Goal: Transaction & Acquisition: Purchase product/service

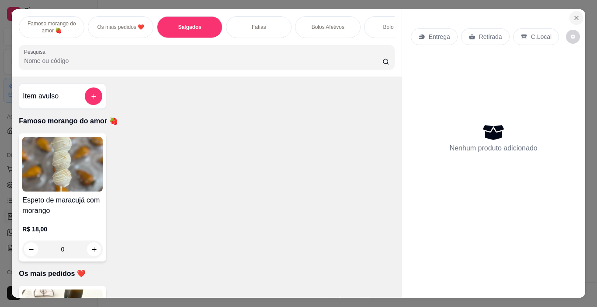
scroll to position [509, 0]
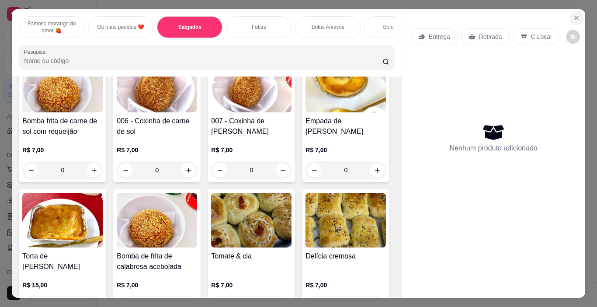
click at [578, 17] on button "Close" at bounding box center [577, 18] width 14 height 14
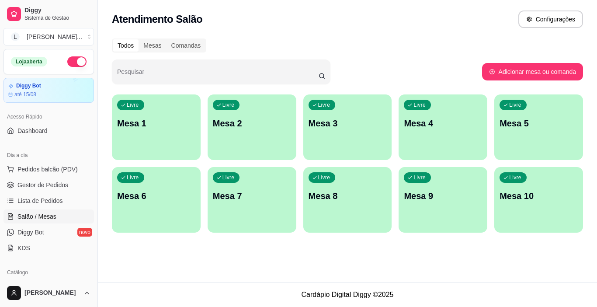
click at [47, 208] on ul "Pedidos balcão (PDV) Gestor de Pedidos Lista de Pedidos Salão / Mesas Diggy Bot…" at bounding box center [48, 208] width 90 height 93
click at [49, 202] on span "Lista de Pedidos" at bounding box center [39, 200] width 45 height 9
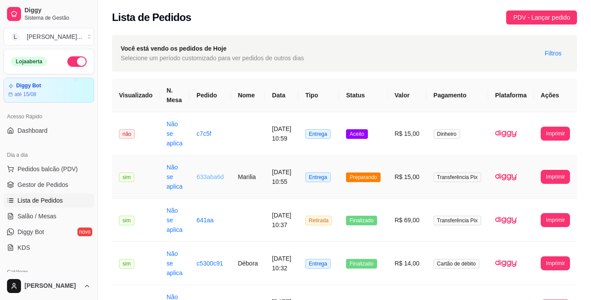
click at [206, 175] on link "633aba6d" at bounding box center [209, 177] width 27 height 7
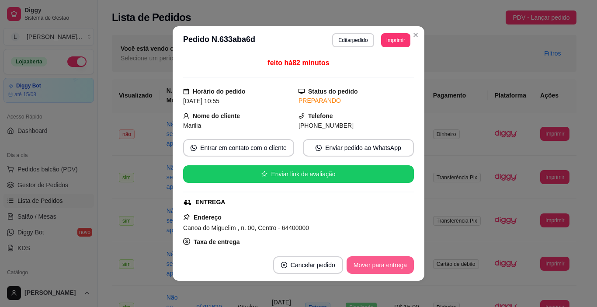
click at [366, 261] on button "Mover para entrega" at bounding box center [380, 264] width 67 height 17
click at [366, 261] on div "Mover para entrega" at bounding box center [374, 264] width 80 height 17
click at [366, 261] on button "Mover para finalizado" at bounding box center [377, 264] width 73 height 17
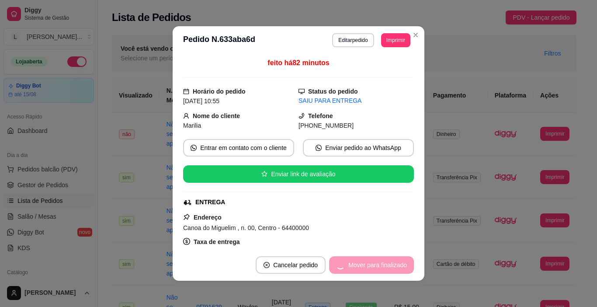
click at [366, 261] on div "Mover para finalizado" at bounding box center [371, 264] width 85 height 17
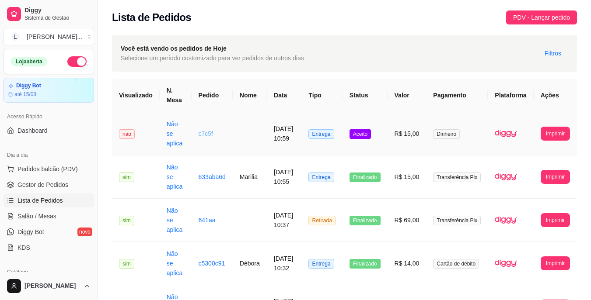
click at [201, 134] on link "c7c5f" at bounding box center [205, 133] width 14 height 7
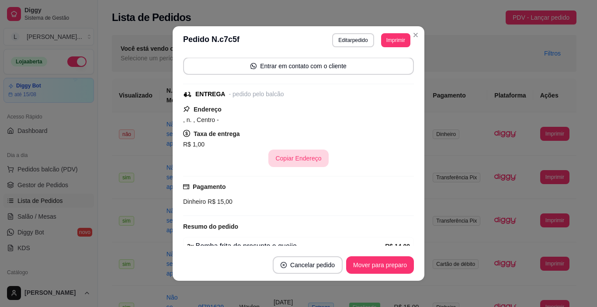
scroll to position [106, 0]
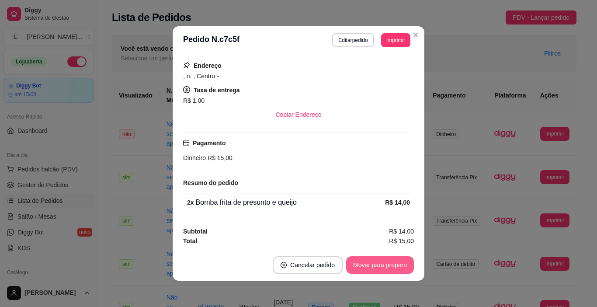
click at [357, 268] on button "Mover para preparo" at bounding box center [380, 264] width 68 height 17
click at [357, 268] on button "Mover para entrega" at bounding box center [380, 265] width 66 height 17
click at [357, 268] on button "Mover para finalizado" at bounding box center [377, 264] width 73 height 17
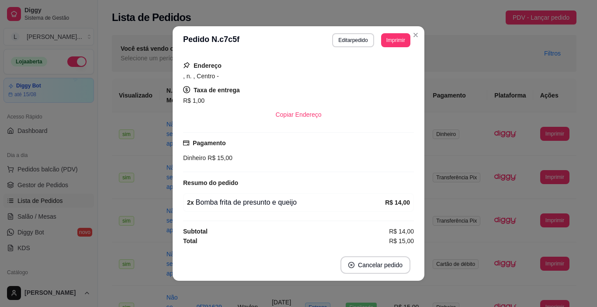
scroll to position [69, 0]
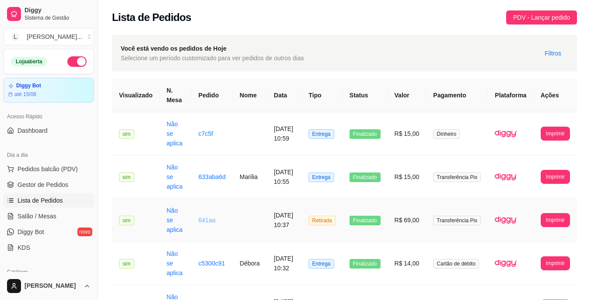
click at [206, 221] on link "641aa" at bounding box center [206, 220] width 17 height 7
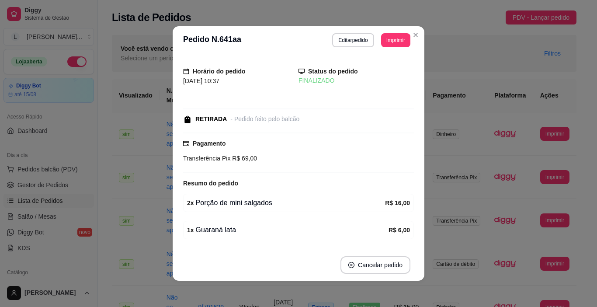
scroll to position [136, 0]
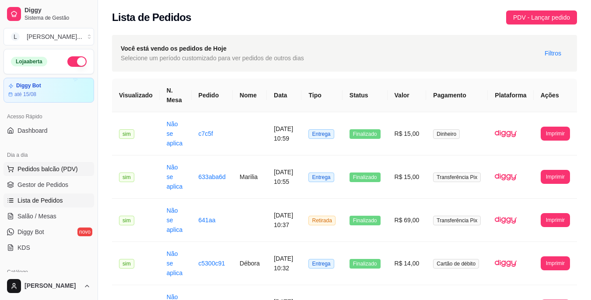
click at [42, 170] on span "Pedidos balcão (PDV)" at bounding box center [47, 169] width 60 height 9
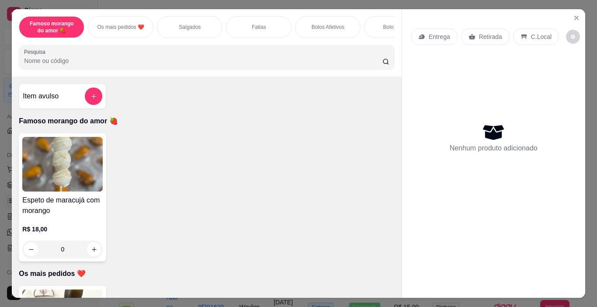
click at [192, 27] on p "Salgados" at bounding box center [190, 27] width 22 height 7
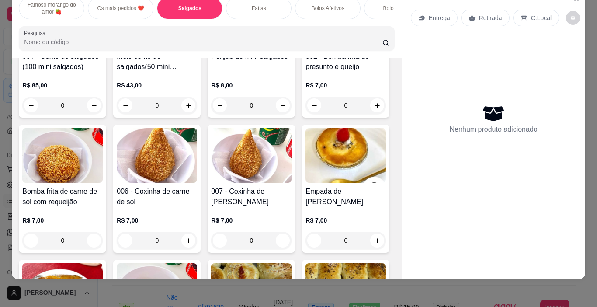
scroll to position [421, 0]
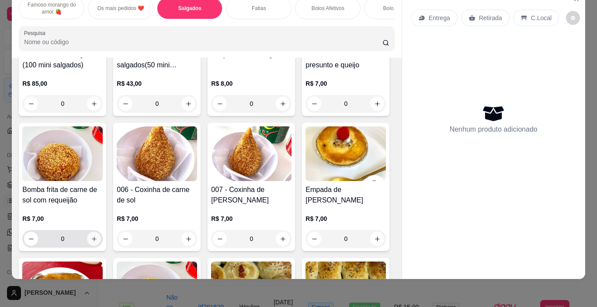
click at [97, 239] on icon "increase-product-quantity" at bounding box center [94, 238] width 5 height 5
type input "1"
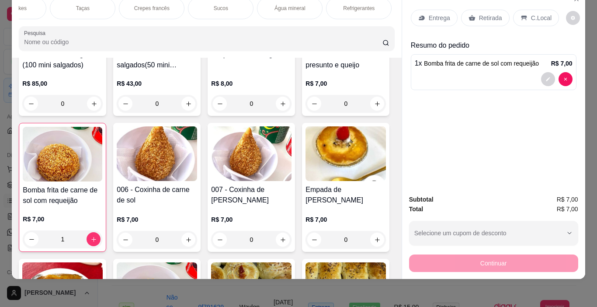
scroll to position [0, 1085]
click at [340, 7] on div "Refrigerantes" at bounding box center [348, 8] width 66 height 22
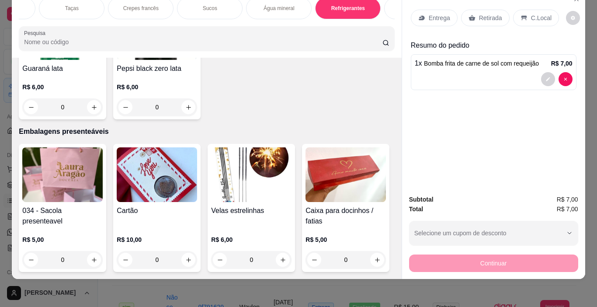
scroll to position [4235, 0]
type input "1"
click at [483, 14] on p "Retirada" at bounding box center [490, 18] width 23 height 9
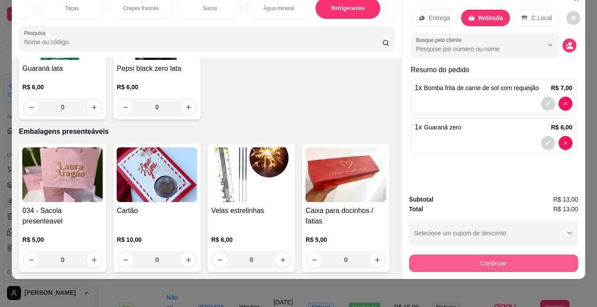
click at [471, 255] on button "Continuar" at bounding box center [493, 262] width 169 height 17
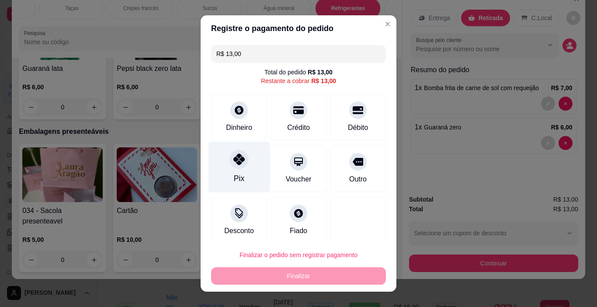
click at [230, 170] on div "Pix" at bounding box center [239, 167] width 62 height 51
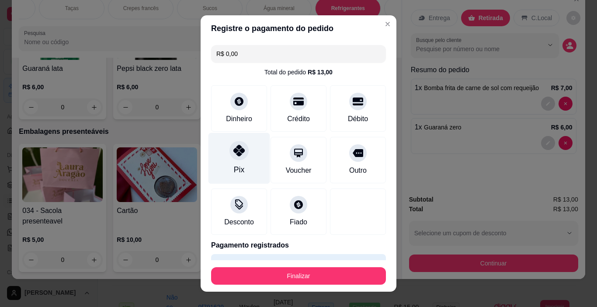
type input "R$ 0,00"
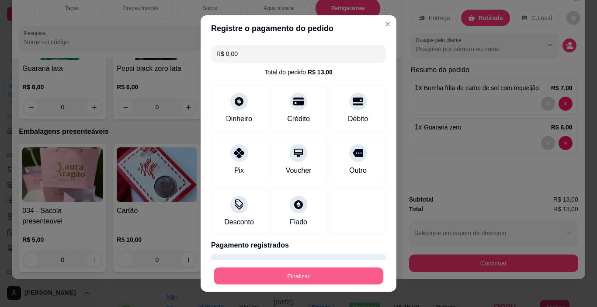
click at [296, 279] on button "Finalizar" at bounding box center [299, 276] width 170 height 17
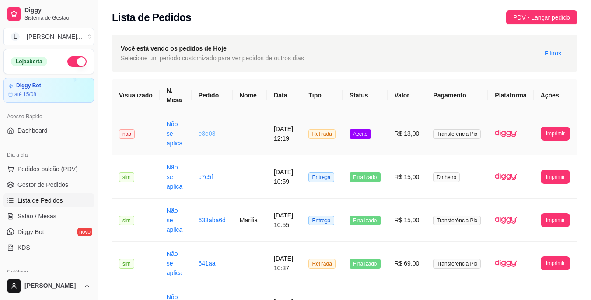
click at [207, 134] on link "e8e08" at bounding box center [206, 133] width 17 height 7
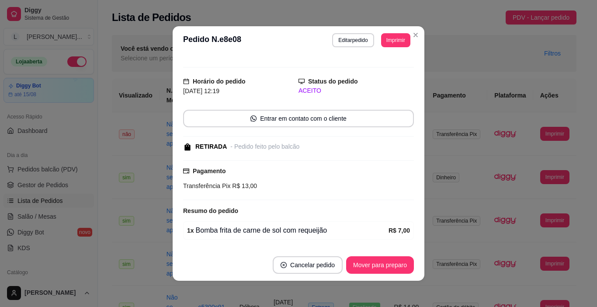
scroll to position [21, 0]
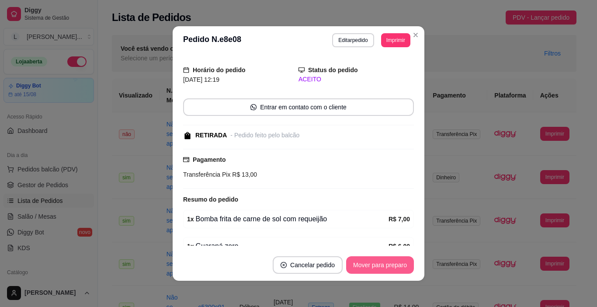
click at [349, 265] on button "Mover para preparo" at bounding box center [380, 264] width 68 height 17
click at [349, 265] on button "Mover para finalizado" at bounding box center [377, 264] width 73 height 17
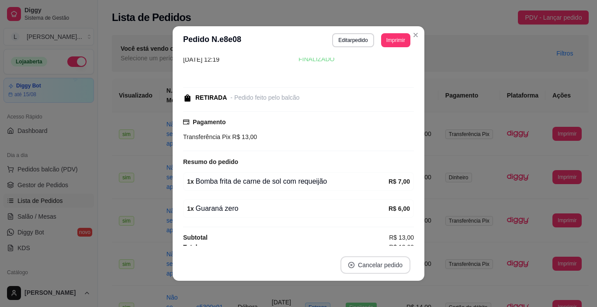
click at [349, 265] on icon "close-circle" at bounding box center [351, 265] width 6 height 6
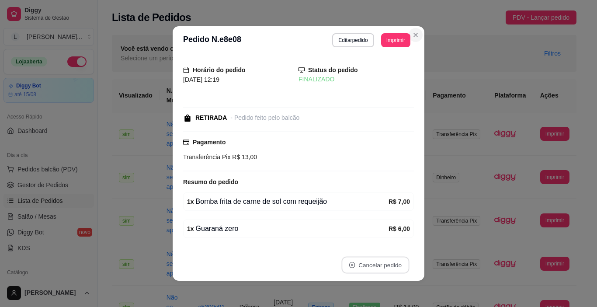
click at [412, 38] on icon "Close" at bounding box center [415, 34] width 7 height 7
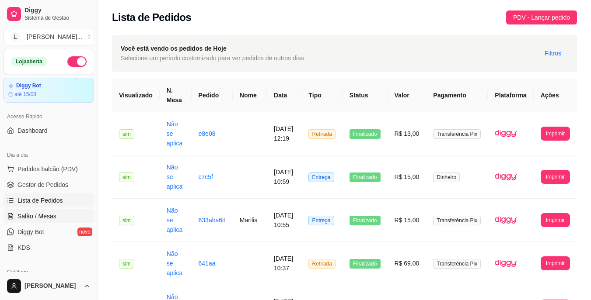
click at [46, 215] on span "Salão / Mesas" at bounding box center [36, 216] width 39 height 9
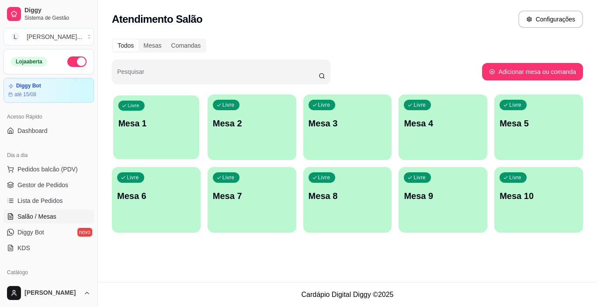
click at [156, 128] on p "Mesa 1" at bounding box center [156, 124] width 76 height 12
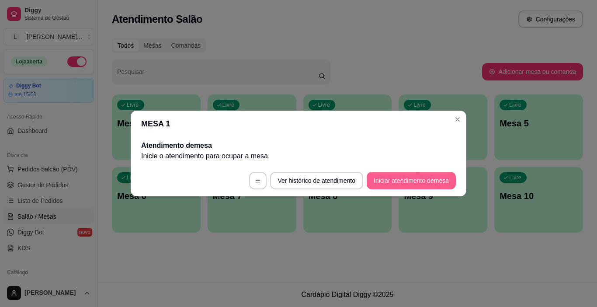
click at [398, 181] on button "Iniciar atendimento de mesa" at bounding box center [411, 180] width 89 height 17
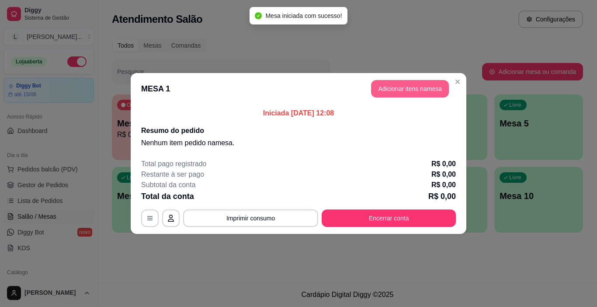
click at [415, 87] on button "Adicionar itens na mesa" at bounding box center [410, 88] width 78 height 17
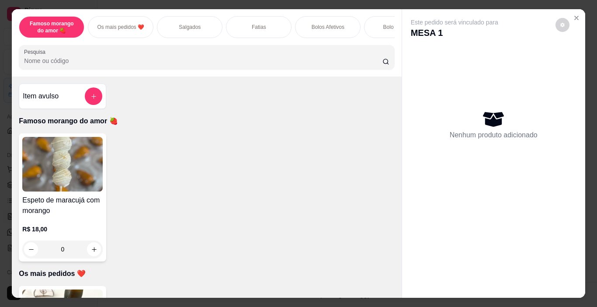
click at [186, 24] on p "Salgados" at bounding box center [190, 27] width 22 height 7
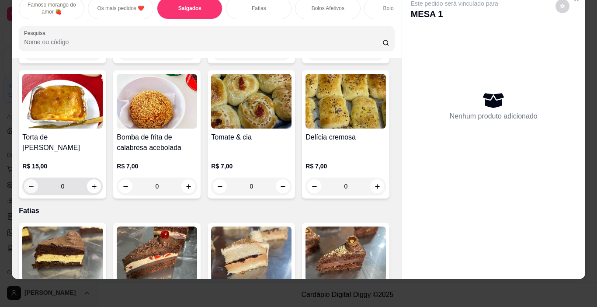
scroll to position [640, 0]
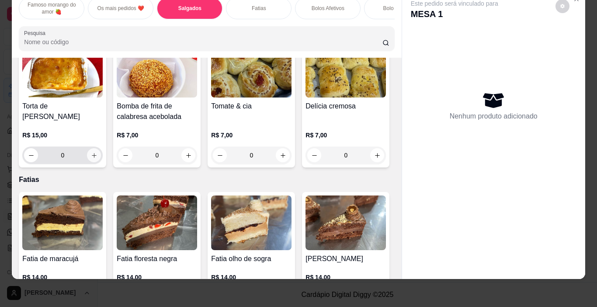
click at [97, 152] on icon "increase-product-quantity" at bounding box center [94, 155] width 7 height 7
type input "1"
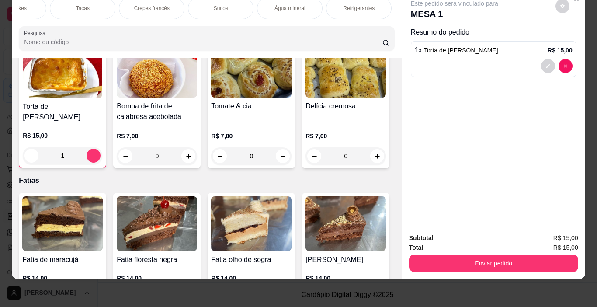
scroll to position [0, 1081]
click at [353, 6] on div "Refrigerantes" at bounding box center [352, 8] width 66 height 22
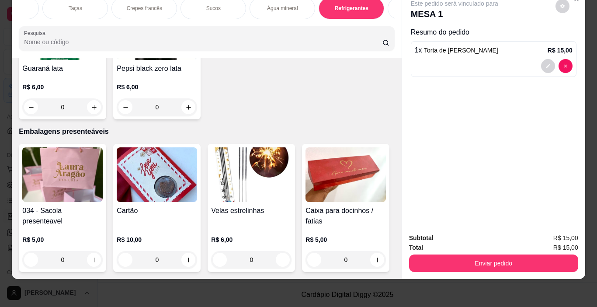
scroll to position [3973, 0]
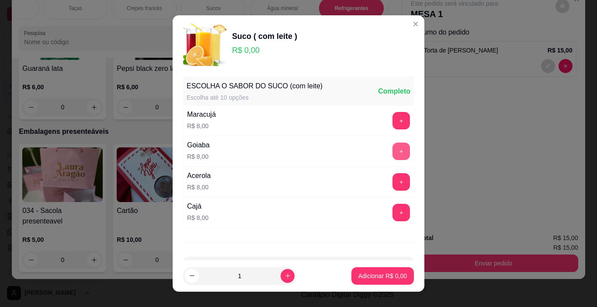
click at [393, 153] on button "+" at bounding box center [401, 150] width 17 height 17
click at [374, 271] on p "Adicionar R$ 8,00" at bounding box center [382, 275] width 49 height 9
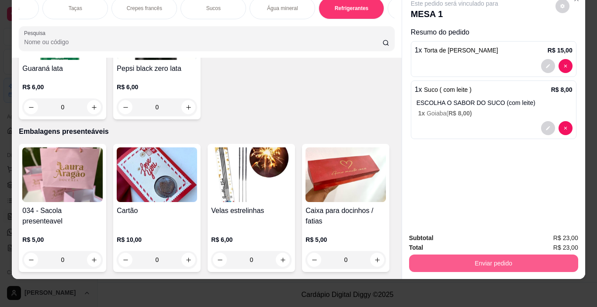
click at [509, 256] on button "Enviar pedido" at bounding box center [493, 262] width 169 height 17
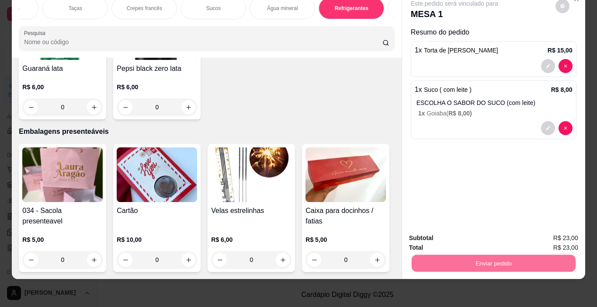
click at [479, 235] on button "Não registrar e enviar pedido" at bounding box center [464, 235] width 91 height 17
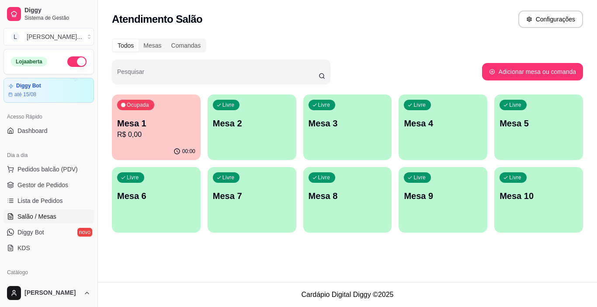
click at [171, 132] on p "R$ 0,00" at bounding box center [156, 134] width 78 height 10
click at [281, 114] on div "Livre Mesa 2" at bounding box center [252, 121] width 89 height 55
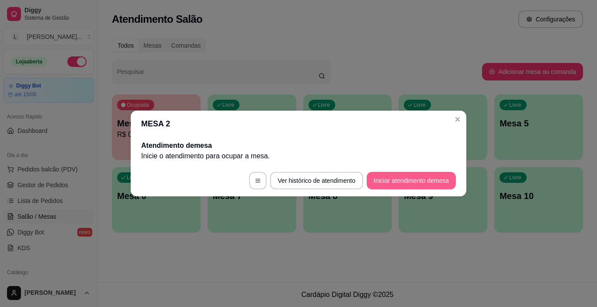
click at [383, 174] on button "Iniciar atendimento de mesa" at bounding box center [411, 180] width 89 height 17
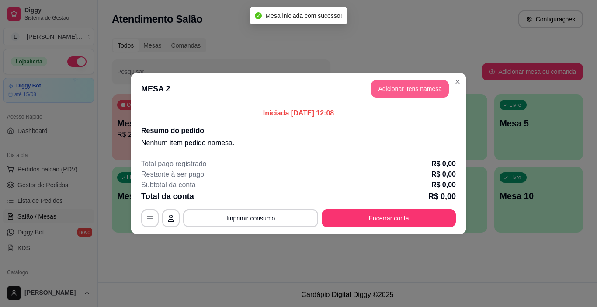
click at [416, 89] on button "Adicionar itens na mesa" at bounding box center [410, 88] width 78 height 17
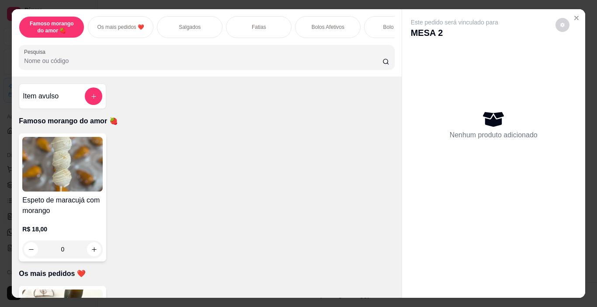
click at [183, 30] on div "Salgados" at bounding box center [190, 27] width 66 height 22
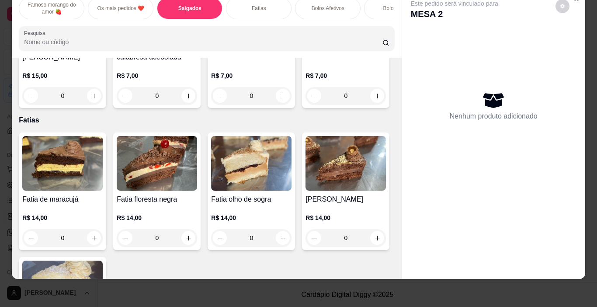
scroll to position [720, 0]
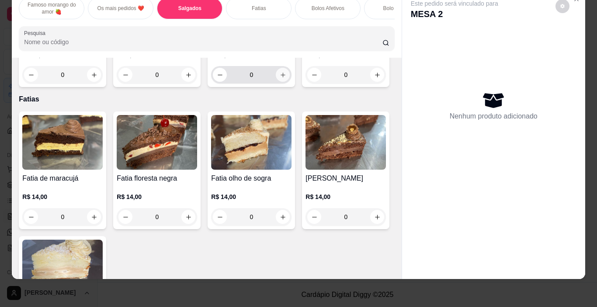
click at [280, 78] on icon "increase-product-quantity" at bounding box center [283, 75] width 7 height 7
type input "1"
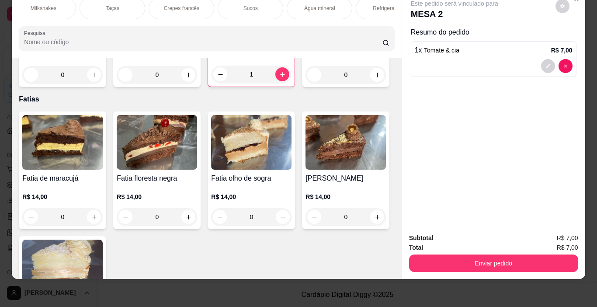
scroll to position [0, 1069]
click at [224, 6] on div "Sucos" at bounding box center [226, 8] width 66 height 22
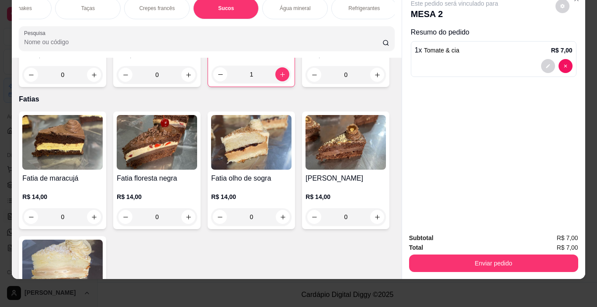
scroll to position [3906, 0]
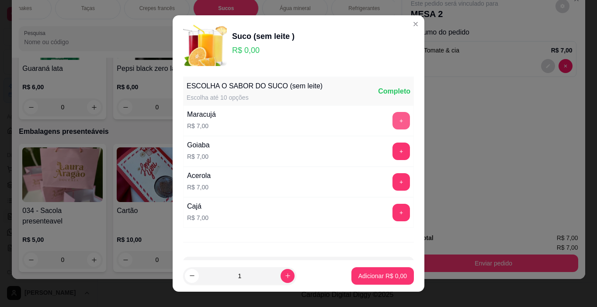
click at [393, 121] on button "+" at bounding box center [401, 120] width 17 height 17
click at [377, 273] on p "Adicionar R$ 7,00" at bounding box center [382, 275] width 49 height 9
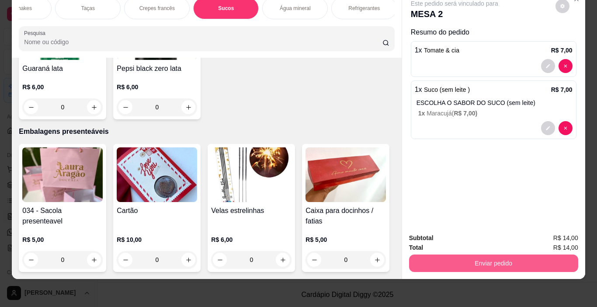
click at [464, 257] on button "Enviar pedido" at bounding box center [493, 262] width 169 height 17
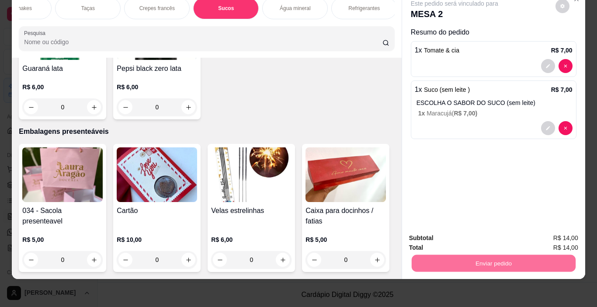
click at [445, 232] on button "Não registrar e enviar pedido" at bounding box center [464, 235] width 91 height 17
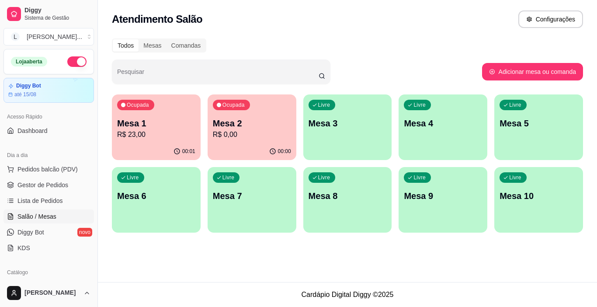
click at [177, 130] on p "R$ 23,00" at bounding box center [156, 134] width 78 height 10
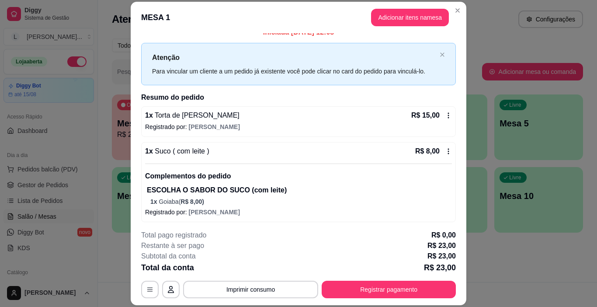
scroll to position [12, 0]
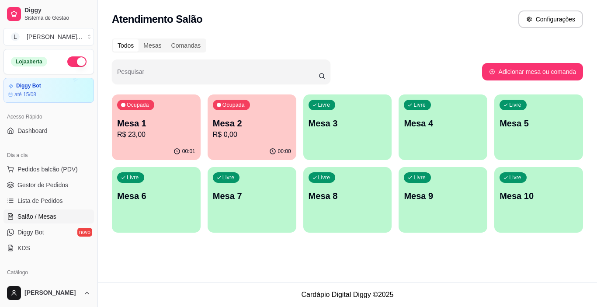
click at [172, 143] on div "00:01" at bounding box center [156, 151] width 89 height 17
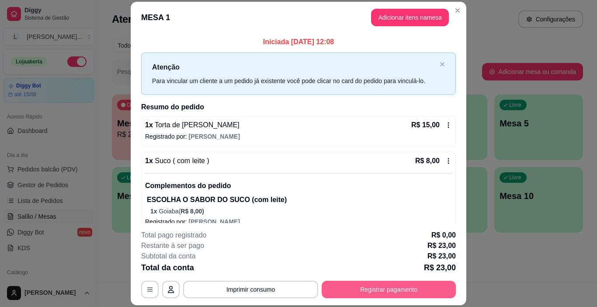
click at [390, 292] on button "Registrar pagamento" at bounding box center [389, 289] width 134 height 17
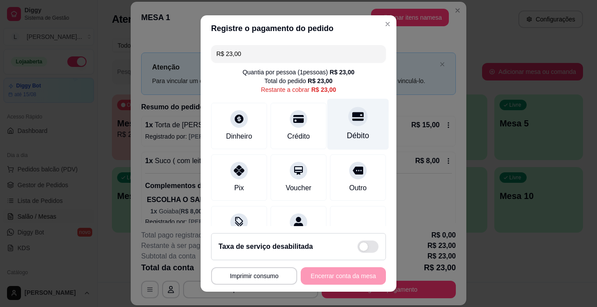
click at [335, 129] on div "Débito" at bounding box center [358, 124] width 62 height 51
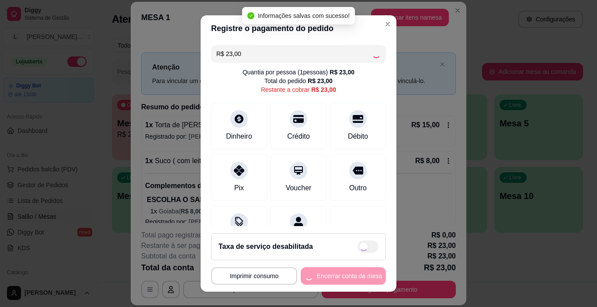
type input "R$ 0,00"
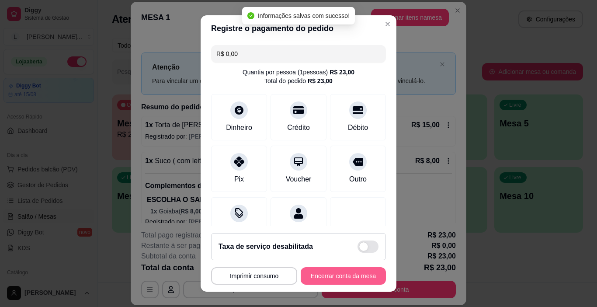
click at [344, 273] on button "Encerrar conta da mesa" at bounding box center [343, 275] width 85 height 17
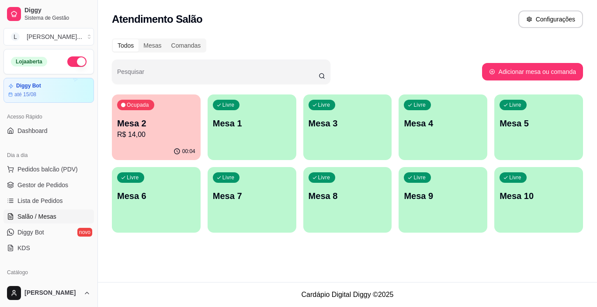
click at [157, 135] on p "R$ 14,00" at bounding box center [156, 134] width 78 height 10
click at [141, 140] on div "Ocupada Mesa 2 R$ 14,00" at bounding box center [156, 118] width 89 height 49
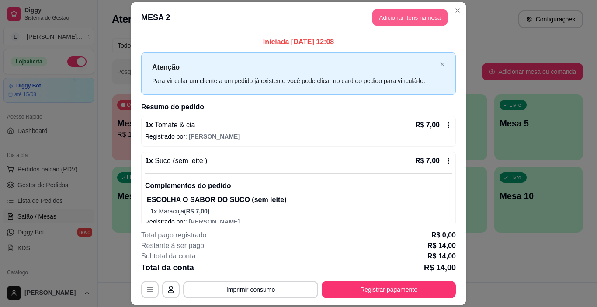
click at [406, 14] on button "Adicionar itens na mesa" at bounding box center [409, 17] width 75 height 17
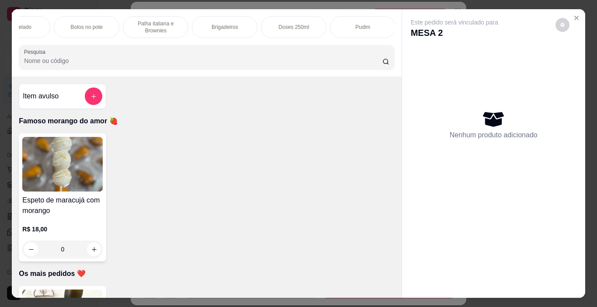
scroll to position [0, 382]
click at [156, 28] on p "Palha italiana e Brownies" at bounding box center [153, 27] width 51 height 14
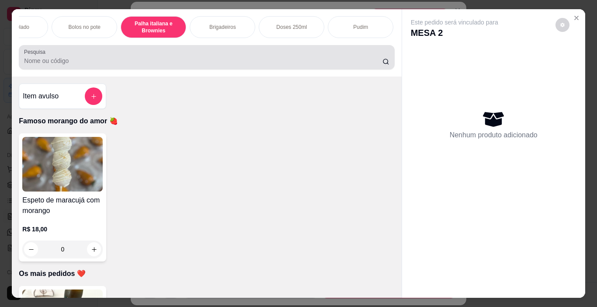
scroll to position [22, 0]
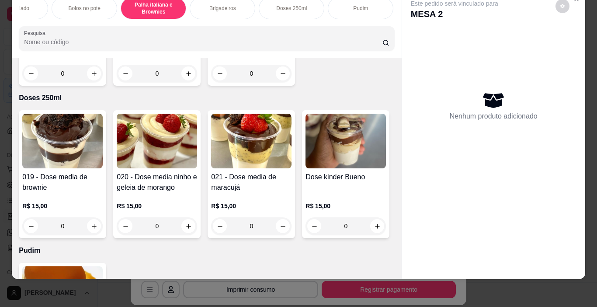
type input "1"
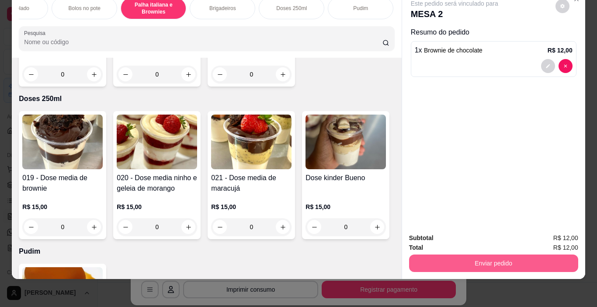
click at [483, 257] on button "Enviar pedido" at bounding box center [493, 262] width 169 height 17
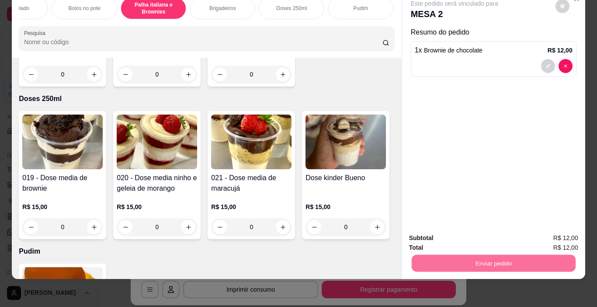
click at [465, 233] on button "Não registrar e enviar pedido" at bounding box center [464, 235] width 91 height 17
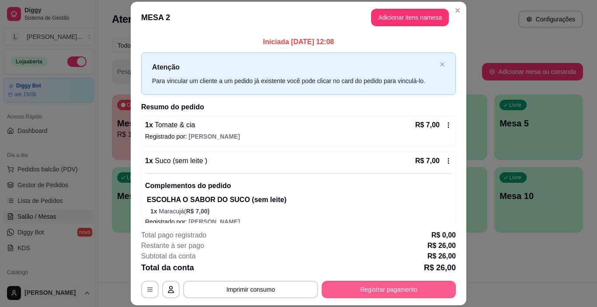
click at [370, 287] on button "Registrar pagamento" at bounding box center [389, 289] width 134 height 17
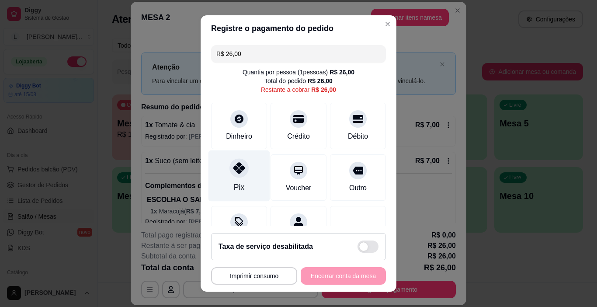
click at [246, 170] on div "Pix" at bounding box center [239, 175] width 62 height 51
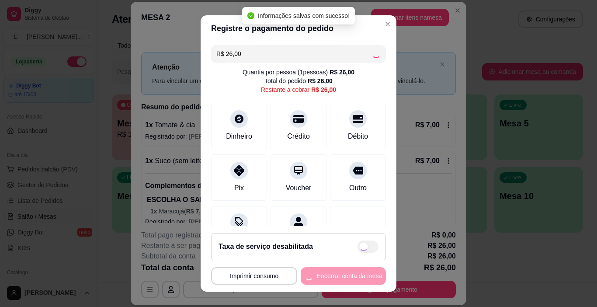
type input "R$ 0,00"
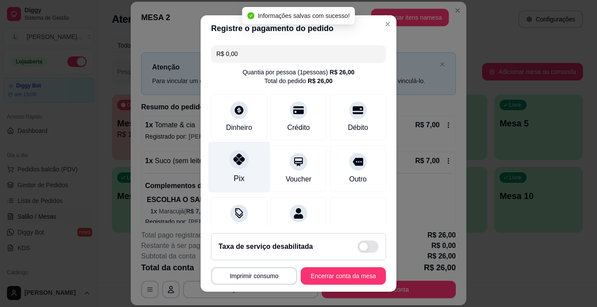
click at [233, 161] on icon at bounding box center [238, 158] width 11 height 11
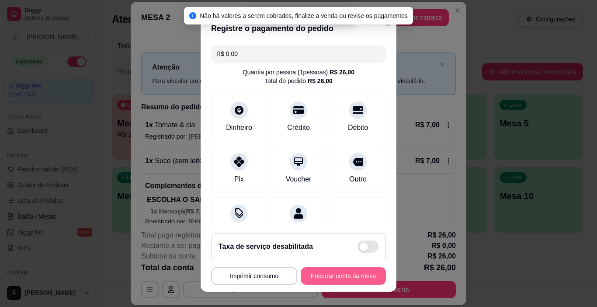
click at [335, 272] on button "Encerrar conta da mesa" at bounding box center [343, 275] width 85 height 17
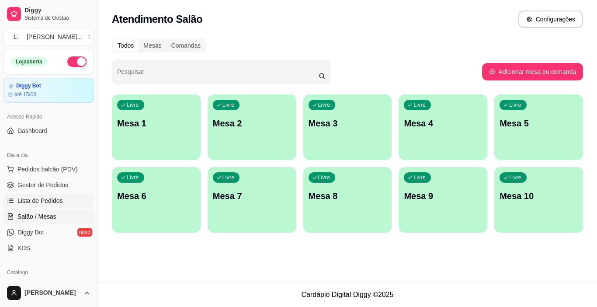
click at [58, 201] on span "Lista de Pedidos" at bounding box center [39, 200] width 45 height 9
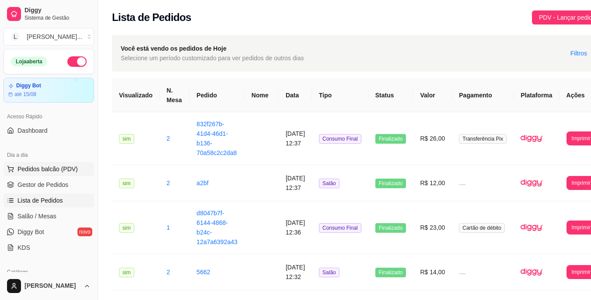
click at [46, 169] on span "Pedidos balcão (PDV)" at bounding box center [47, 169] width 60 height 9
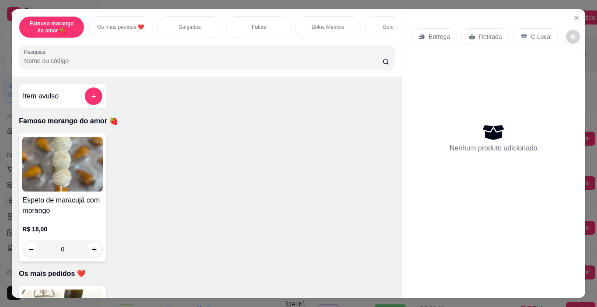
click at [186, 27] on p "Salgados" at bounding box center [190, 27] width 22 height 7
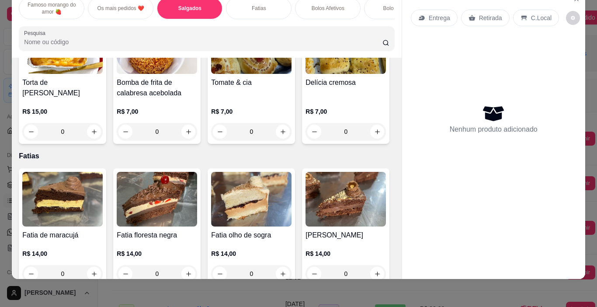
scroll to position [684, 0]
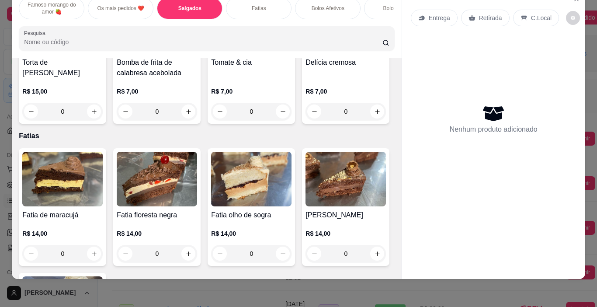
type input "2"
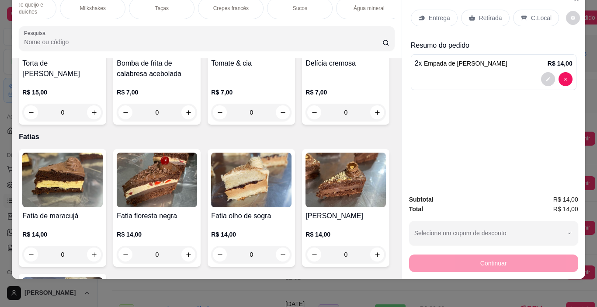
scroll to position [0, 997]
click at [305, 5] on div "Sucos" at bounding box center [298, 8] width 66 height 22
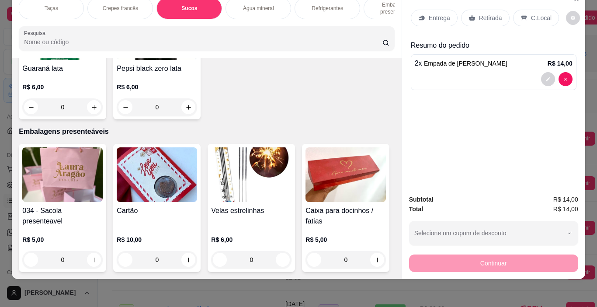
scroll to position [0, 1140]
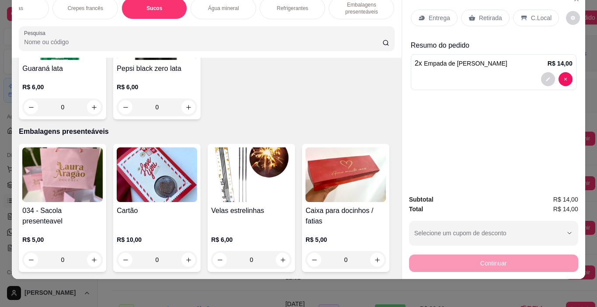
click at [288, 5] on p "Refrigerantes" at bounding box center [292, 8] width 31 height 7
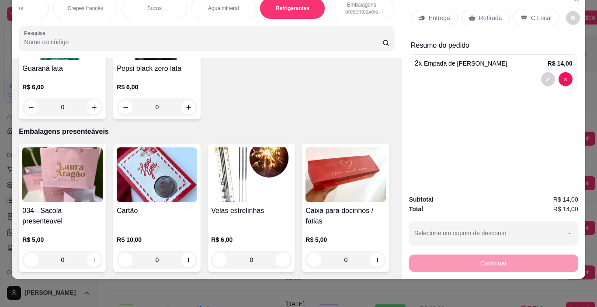
scroll to position [4235, 0]
type input "1"
click at [434, 14] on p "Entrega" at bounding box center [439, 18] width 21 height 9
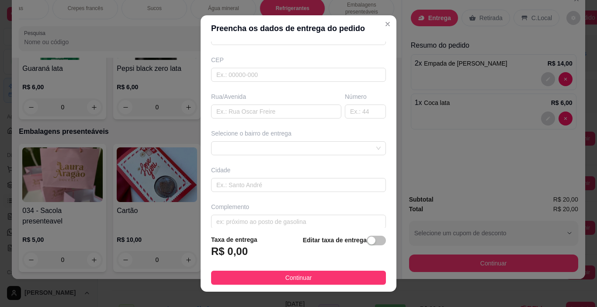
scroll to position [108, 0]
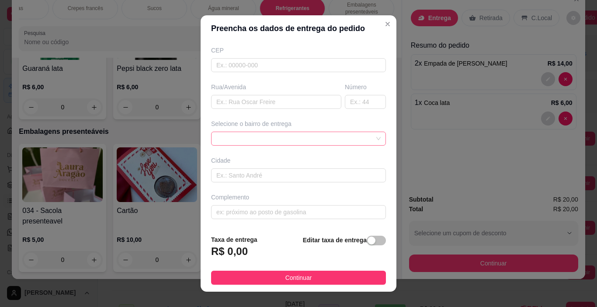
click at [361, 143] on div at bounding box center [298, 139] width 175 height 14
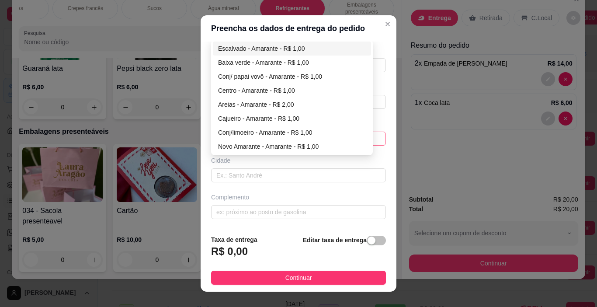
click at [270, 50] on div "Escalvado - Amarante - R$ 1,00" at bounding box center [292, 49] width 148 height 10
type input "Amarante"
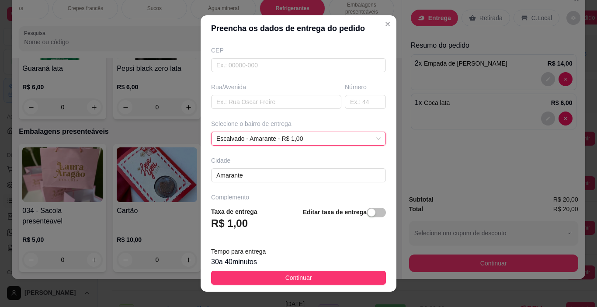
drag, startPoint x: 325, startPoint y: 272, endPoint x: 376, endPoint y: 235, distance: 63.5
click at [325, 273] on button "Continuar" at bounding box center [298, 278] width 175 height 14
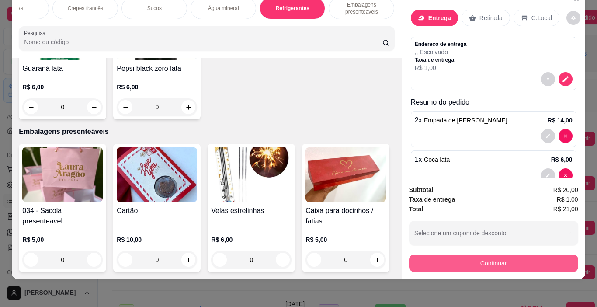
click at [485, 259] on button "Continuar" at bounding box center [493, 262] width 169 height 17
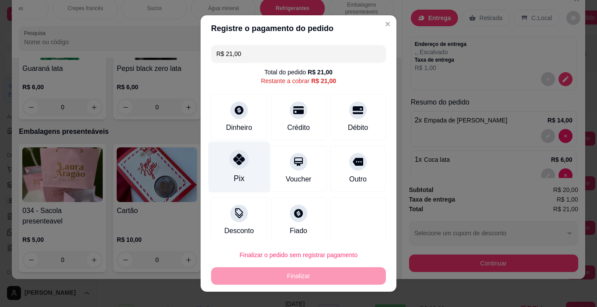
click at [239, 165] on icon at bounding box center [238, 158] width 11 height 11
type input "R$ 0,00"
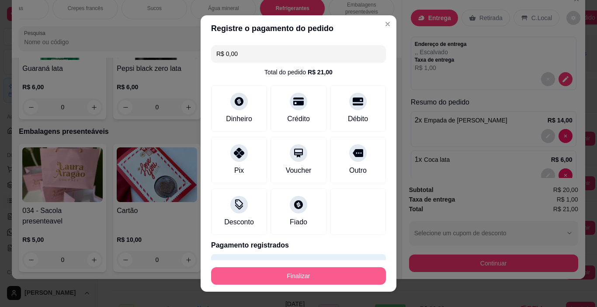
click at [304, 277] on button "Finalizar" at bounding box center [298, 275] width 175 height 17
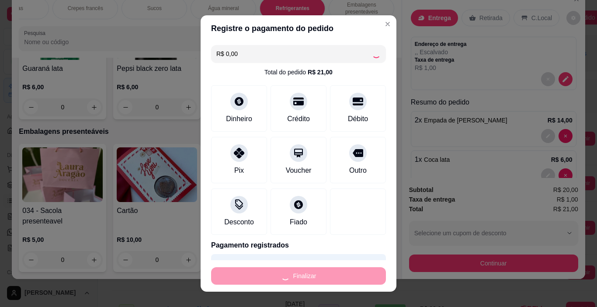
type input "0"
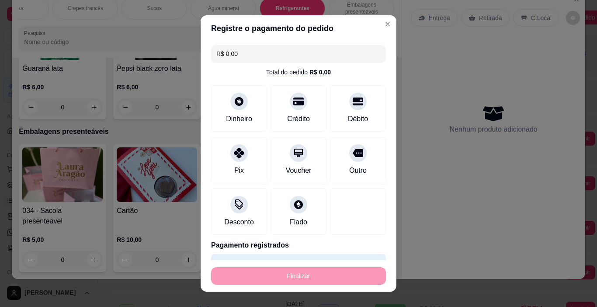
type input "-R$ 21,00"
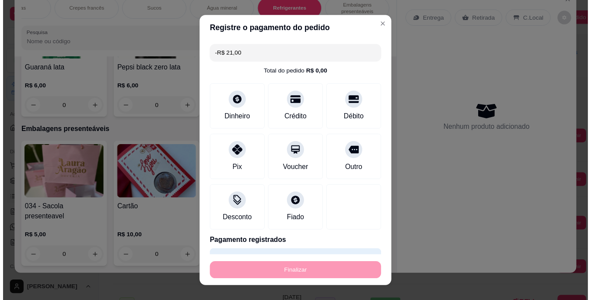
scroll to position [4234, 0]
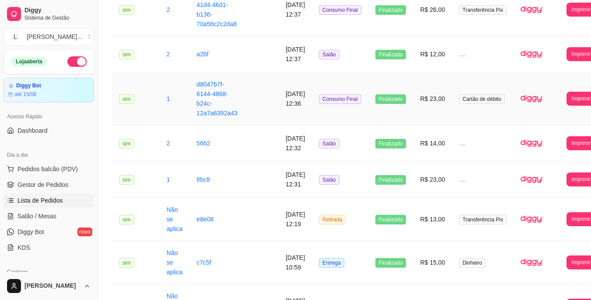
scroll to position [175, 0]
